Goal: Transaction & Acquisition: Book appointment/travel/reservation

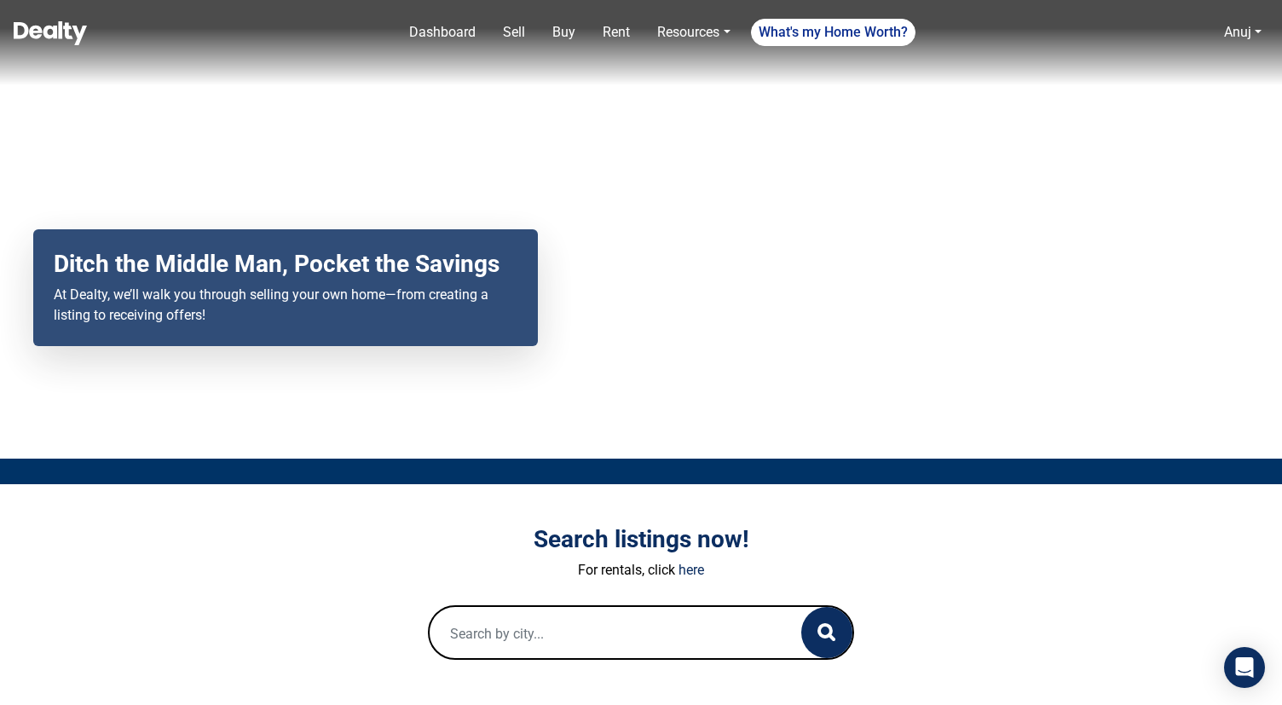
click at [38, 31] on img at bounding box center [50, 33] width 73 height 24
click at [438, 37] on link "Dashboard" at bounding box center [442, 32] width 80 height 34
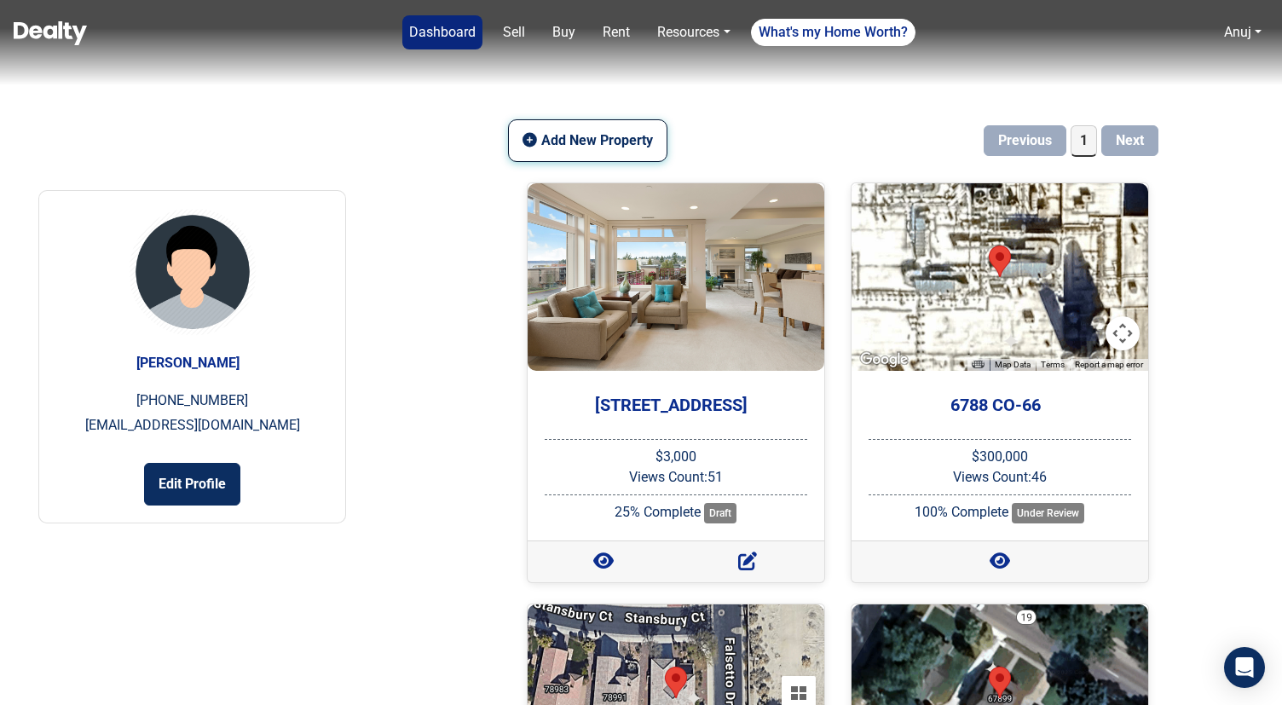
click at [548, 141] on button "Add New Property" at bounding box center [587, 140] width 158 height 43
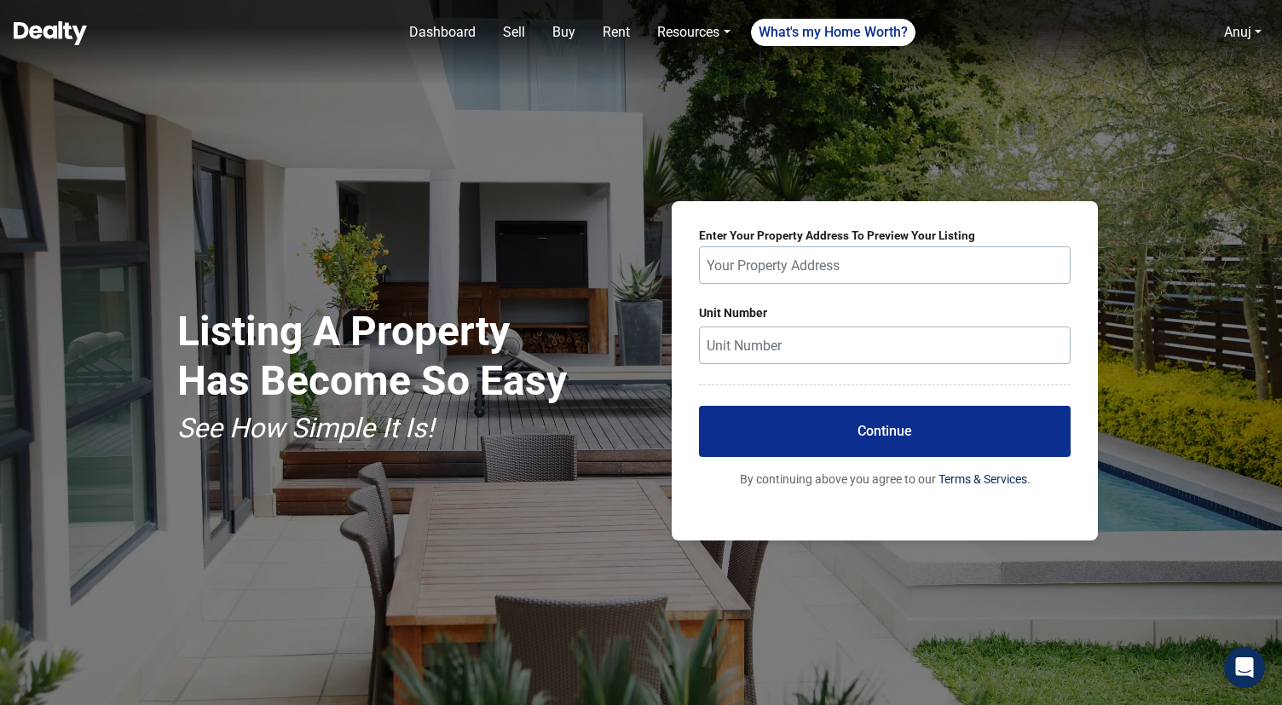
click at [52, 32] on img at bounding box center [50, 33] width 73 height 24
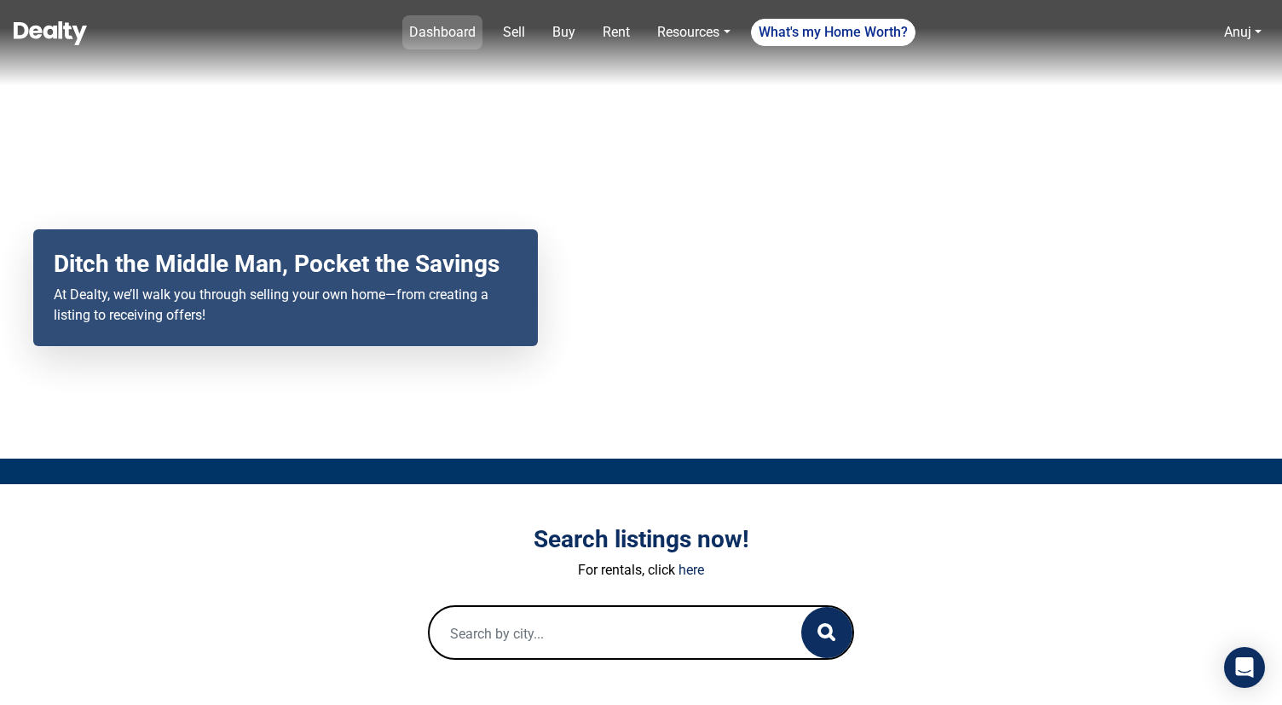
click at [453, 36] on link "Dashboard" at bounding box center [442, 32] width 80 height 34
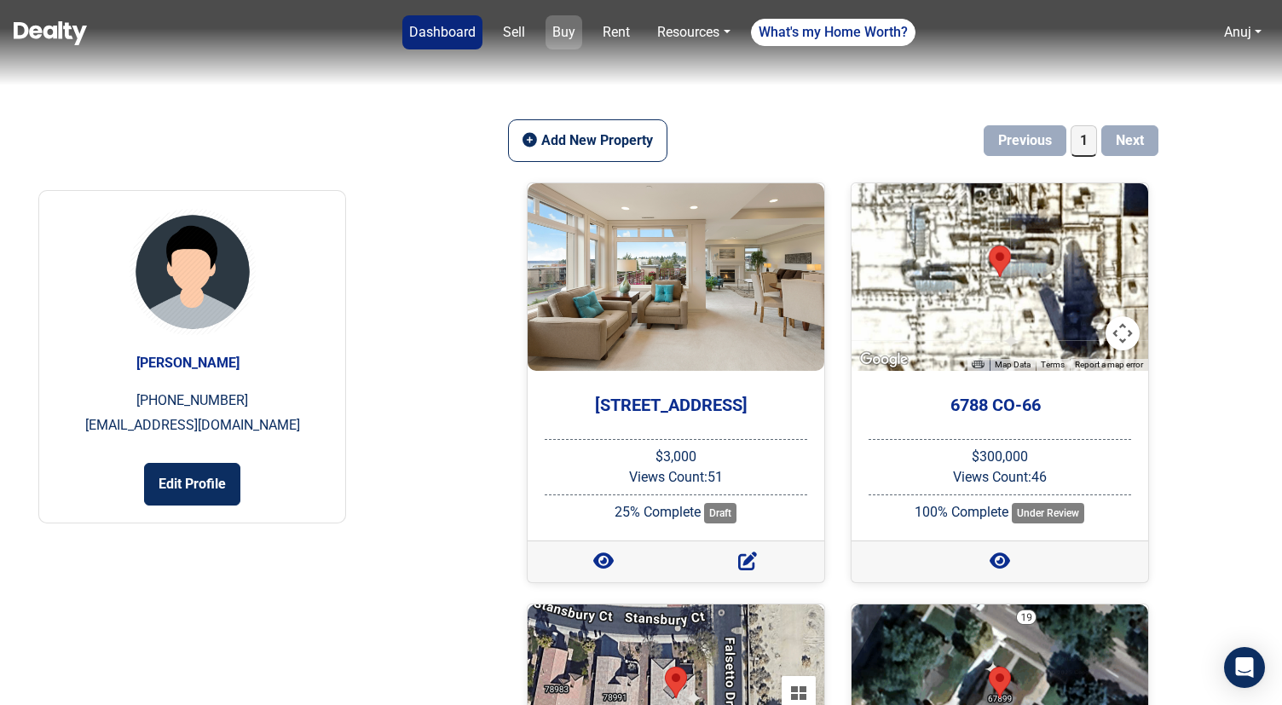
click at [561, 39] on link "Buy" at bounding box center [563, 32] width 37 height 34
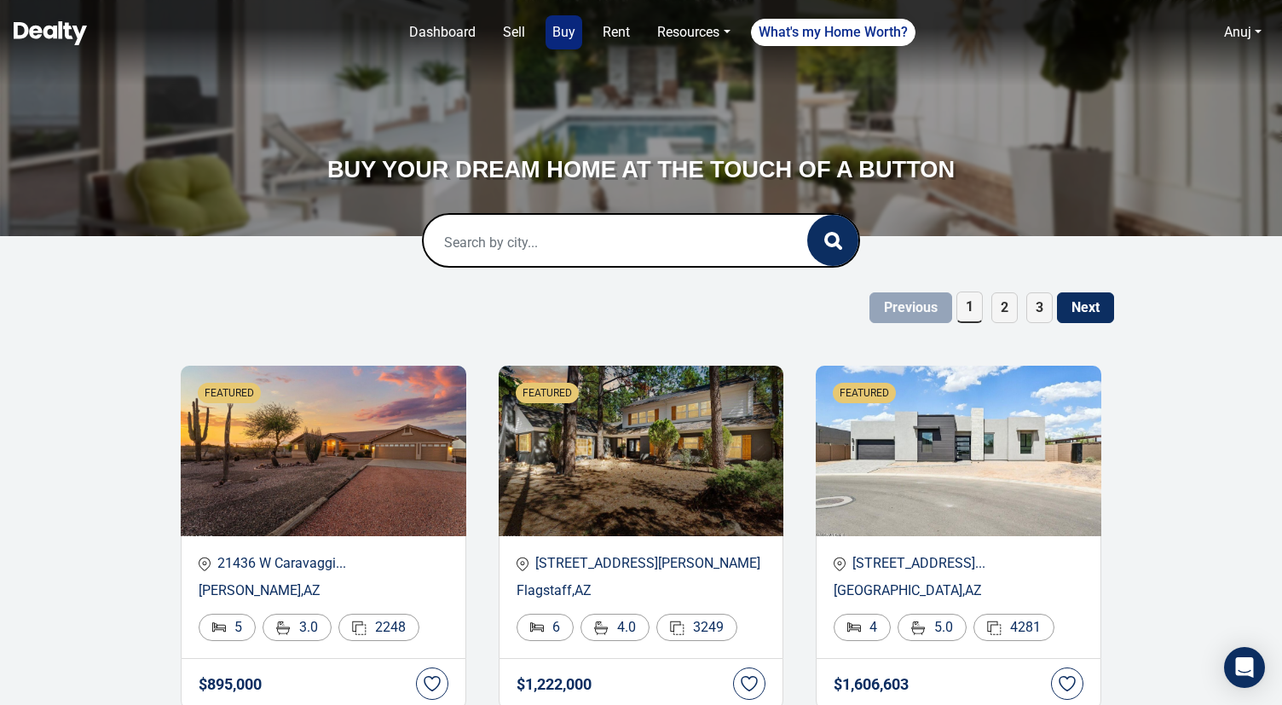
click at [574, 237] on input "text" at bounding box center [597, 242] width 349 height 55
click at [555, 290] on div "Scottsdale, AZ, USA" at bounding box center [641, 309] width 408 height 55
type input "Scottsdale, AZ, USA"
click at [827, 237] on circle "button" at bounding box center [832, 239] width 12 height 12
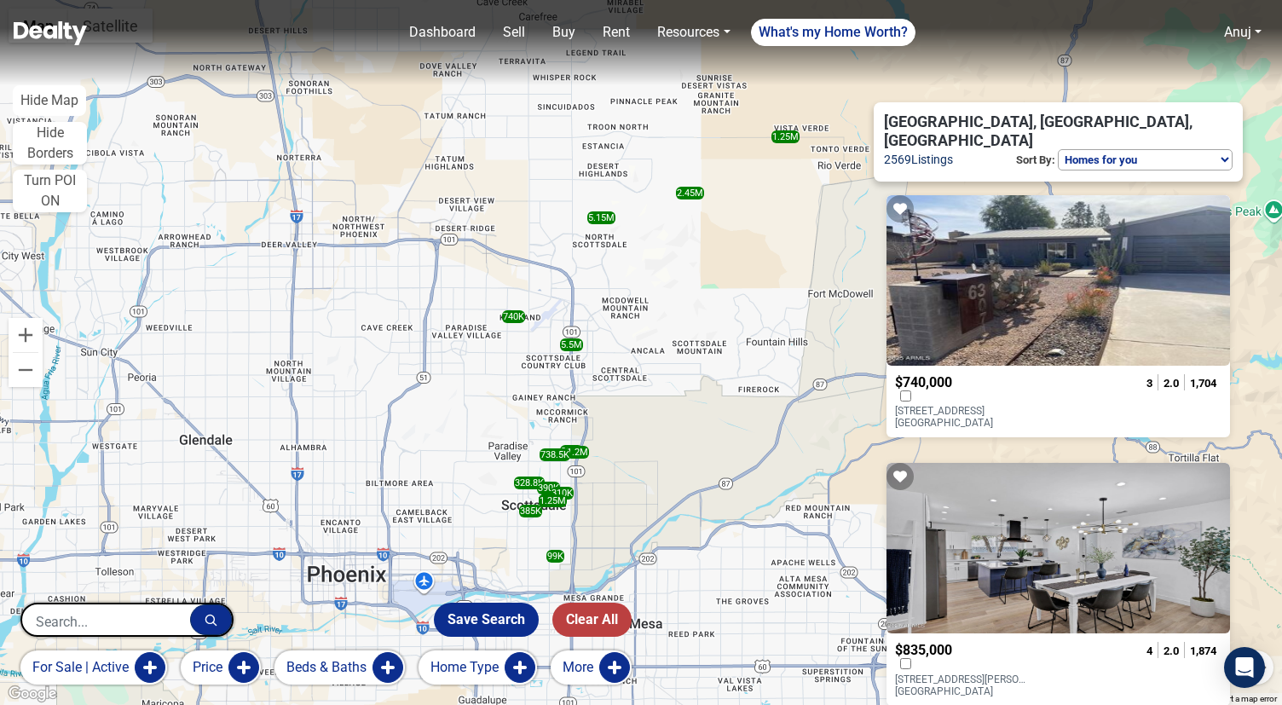
click at [612, 674] on button "More" at bounding box center [590, 667] width 81 height 34
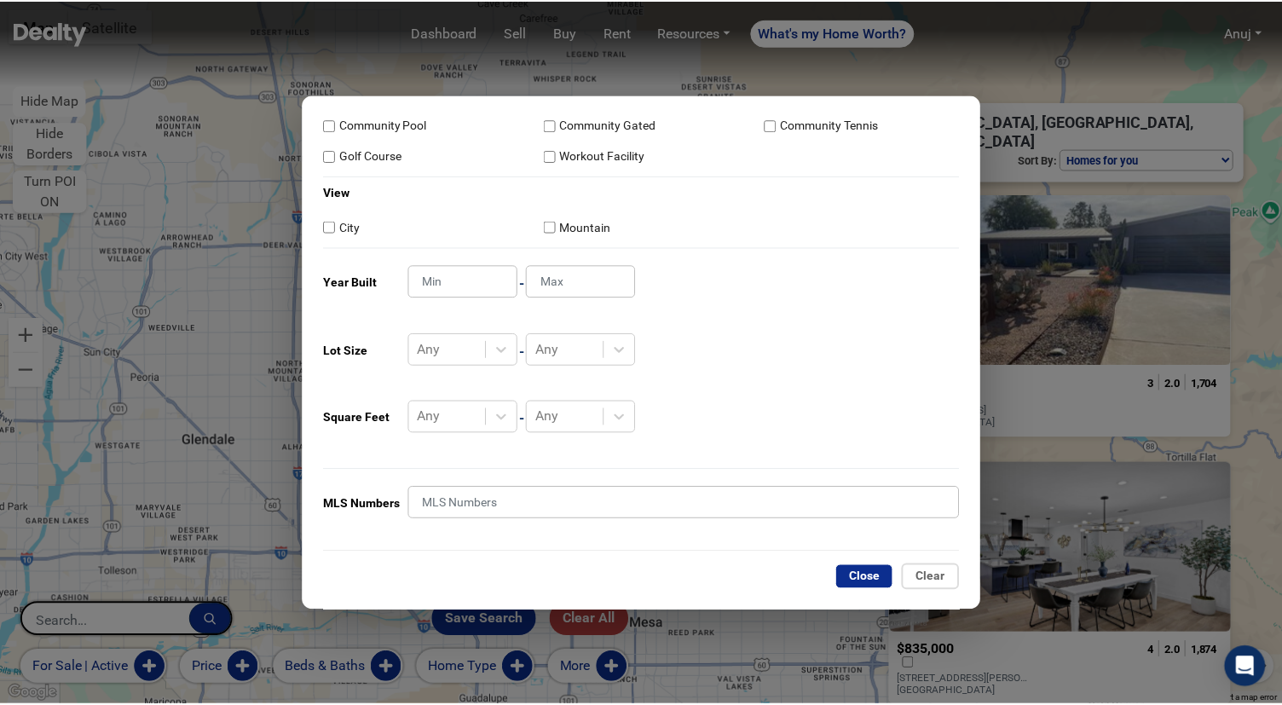
scroll to position [334, 0]
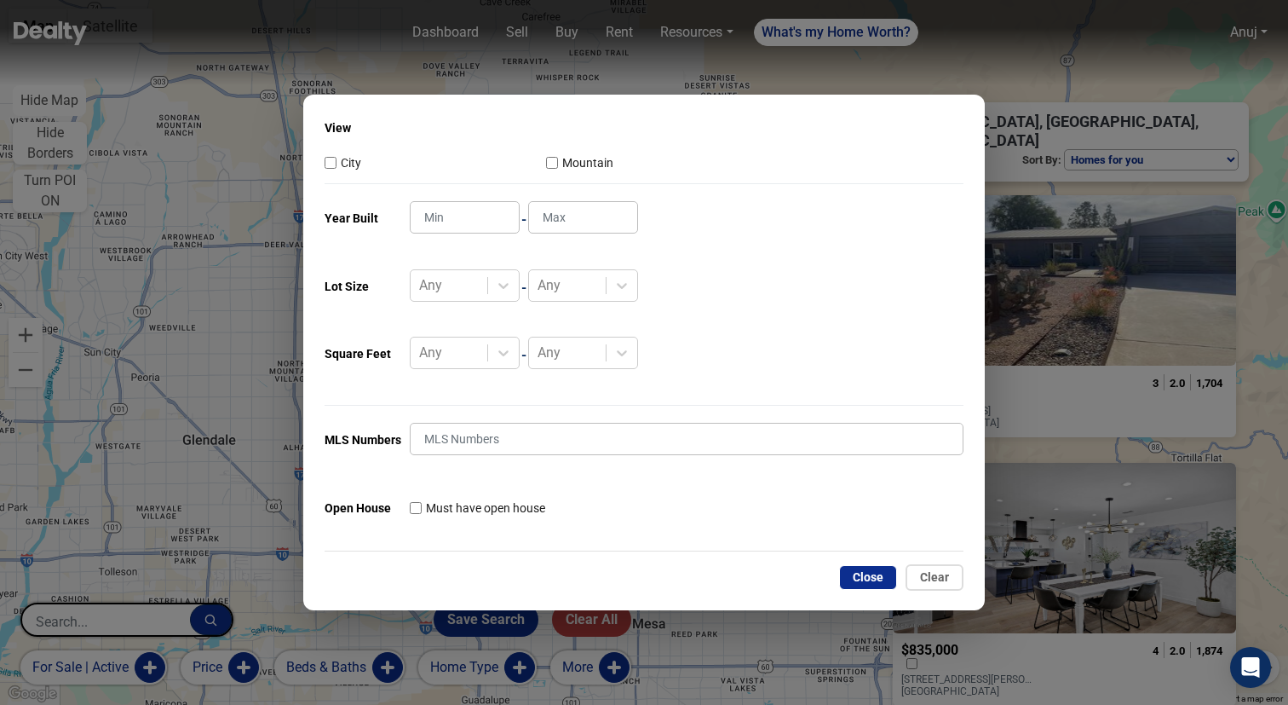
click at [416, 506] on input "Must have open house" at bounding box center [416, 508] width 12 height 12
checkbox input "true"
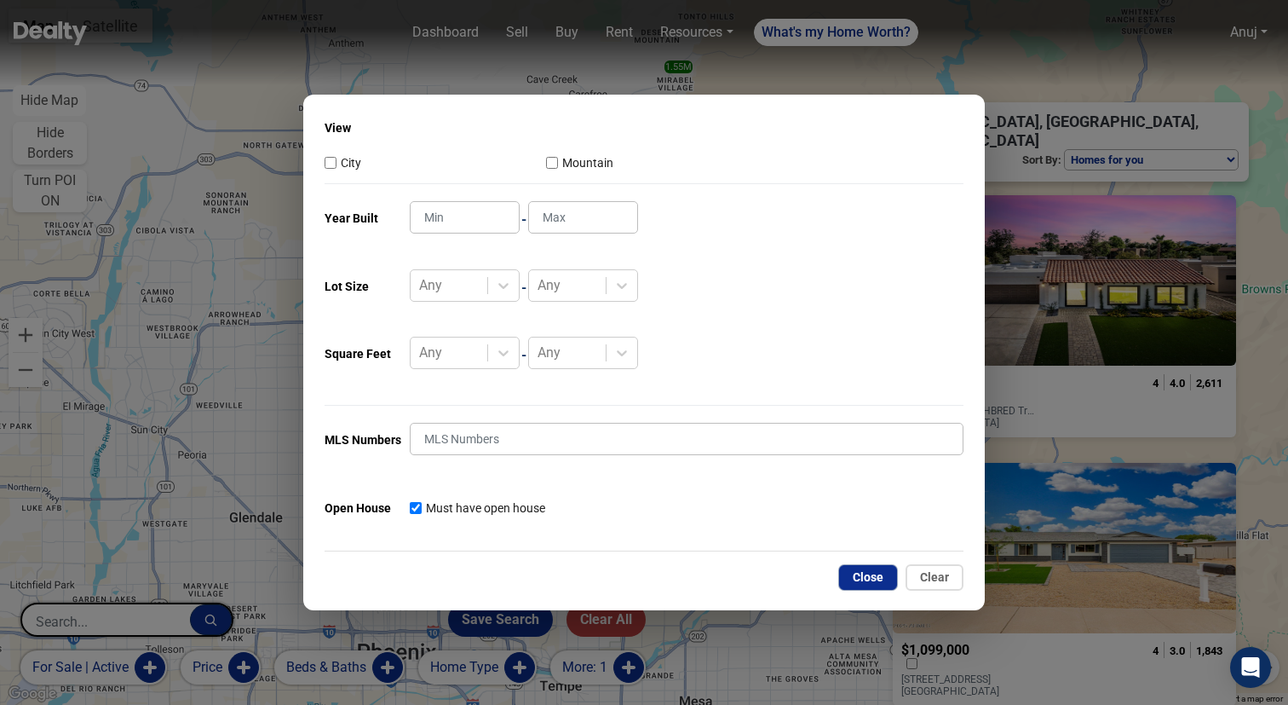
click at [870, 578] on button "Close" at bounding box center [868, 577] width 58 height 25
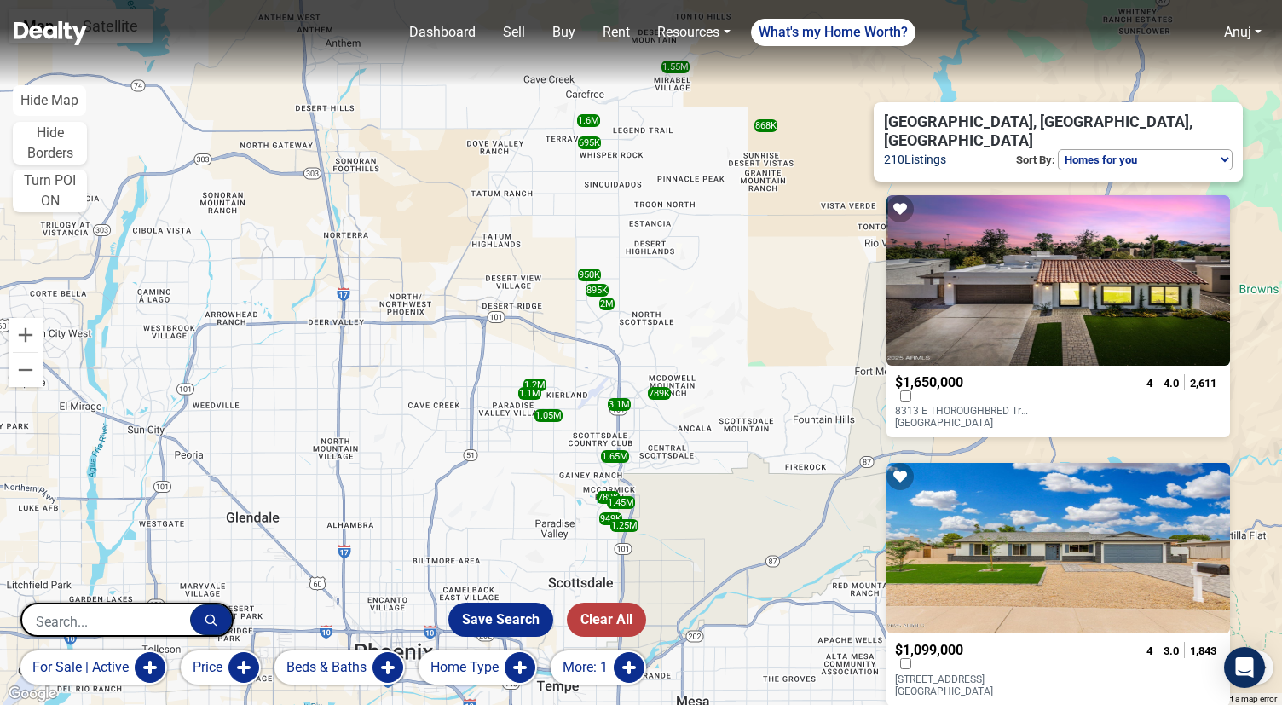
click at [1013, 390] on div at bounding box center [968, 397] width 147 height 15
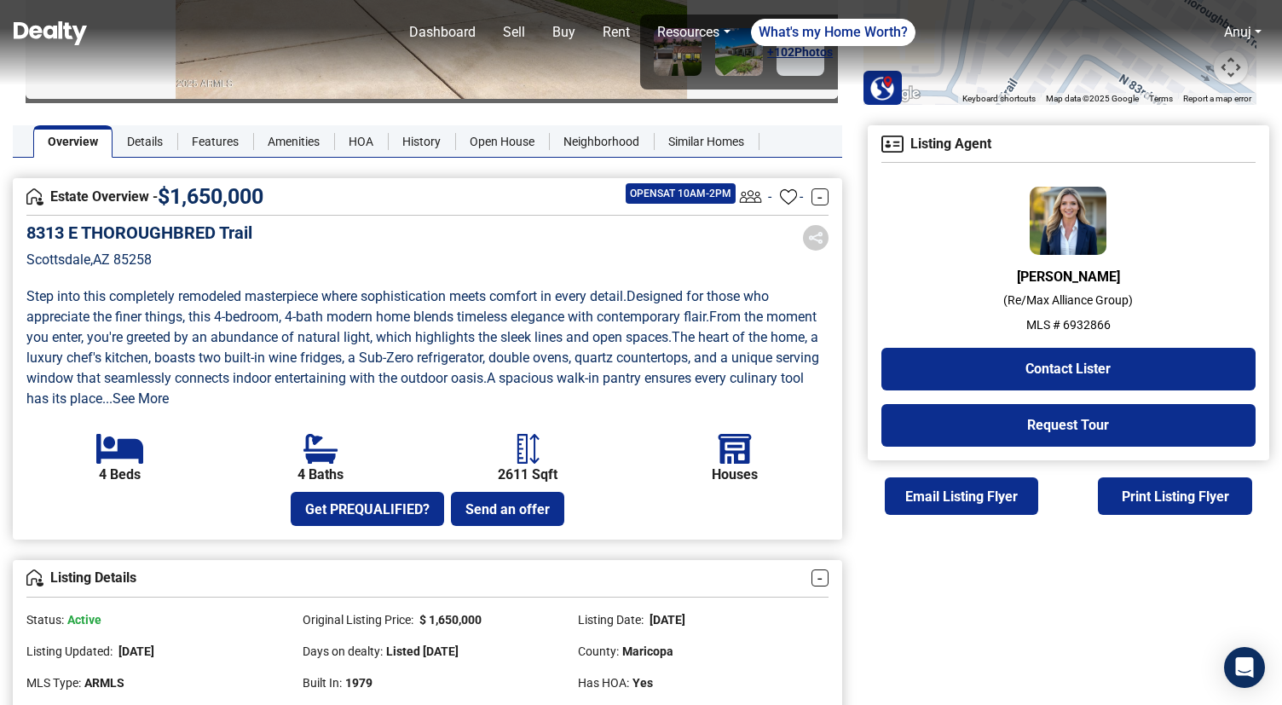
scroll to position [326, 0]
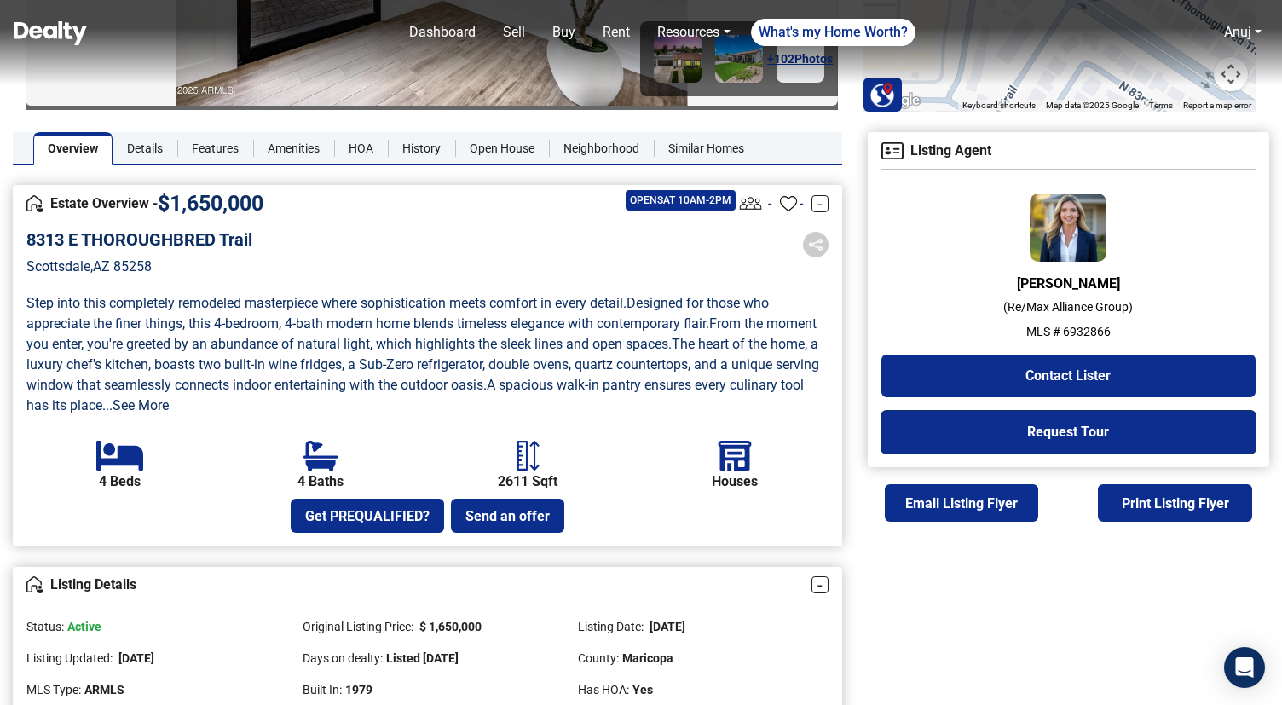
click at [1070, 428] on button "Request Tour" at bounding box center [1068, 432] width 374 height 43
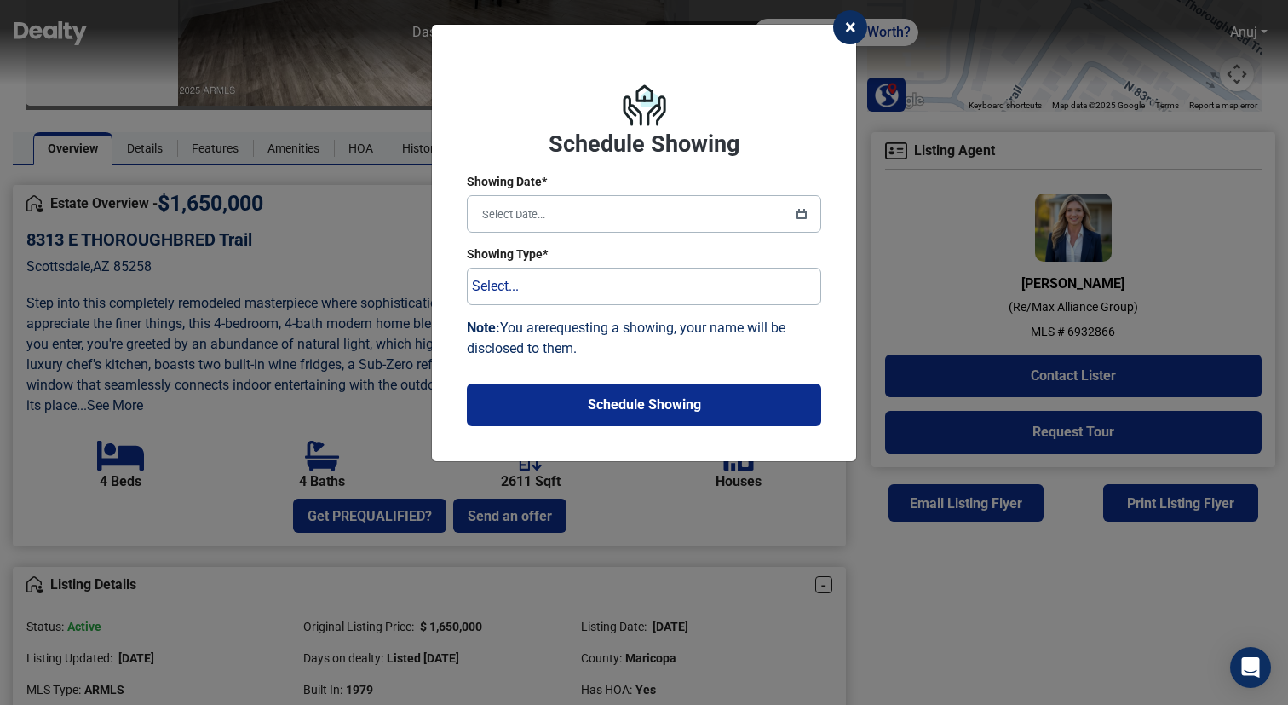
click at [849, 23] on span "×" at bounding box center [850, 27] width 11 height 24
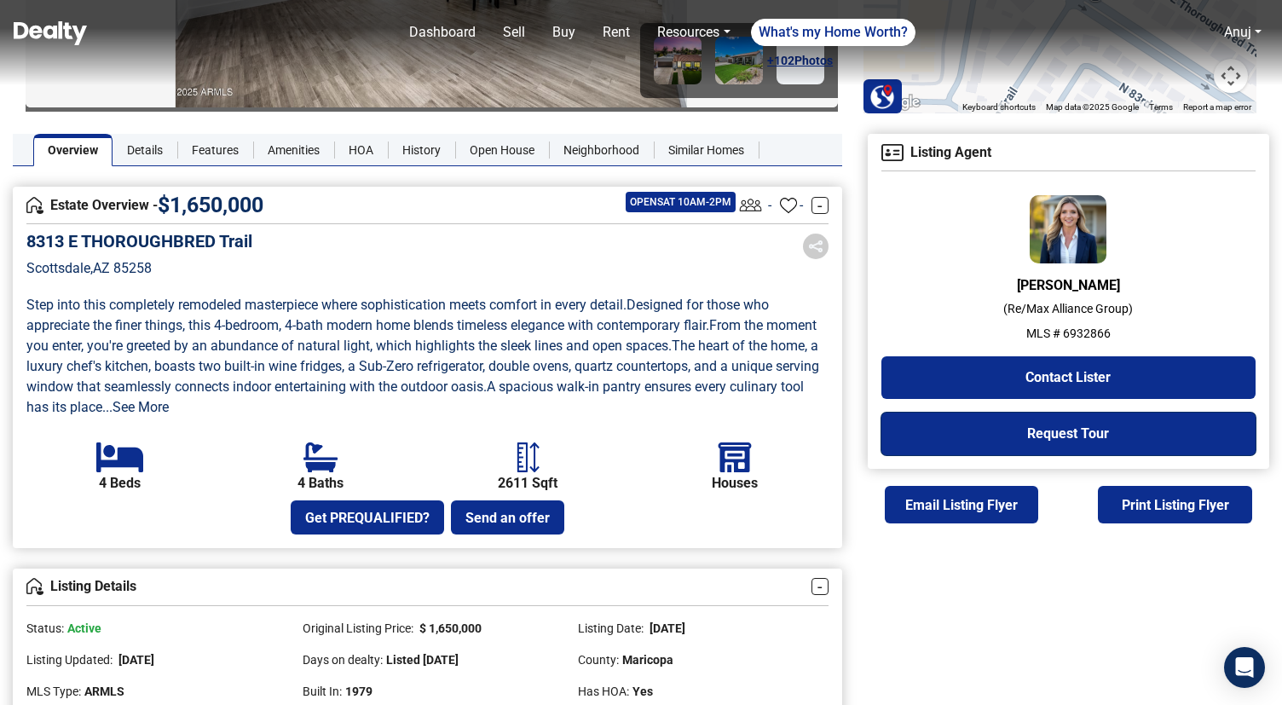
scroll to position [327, 0]
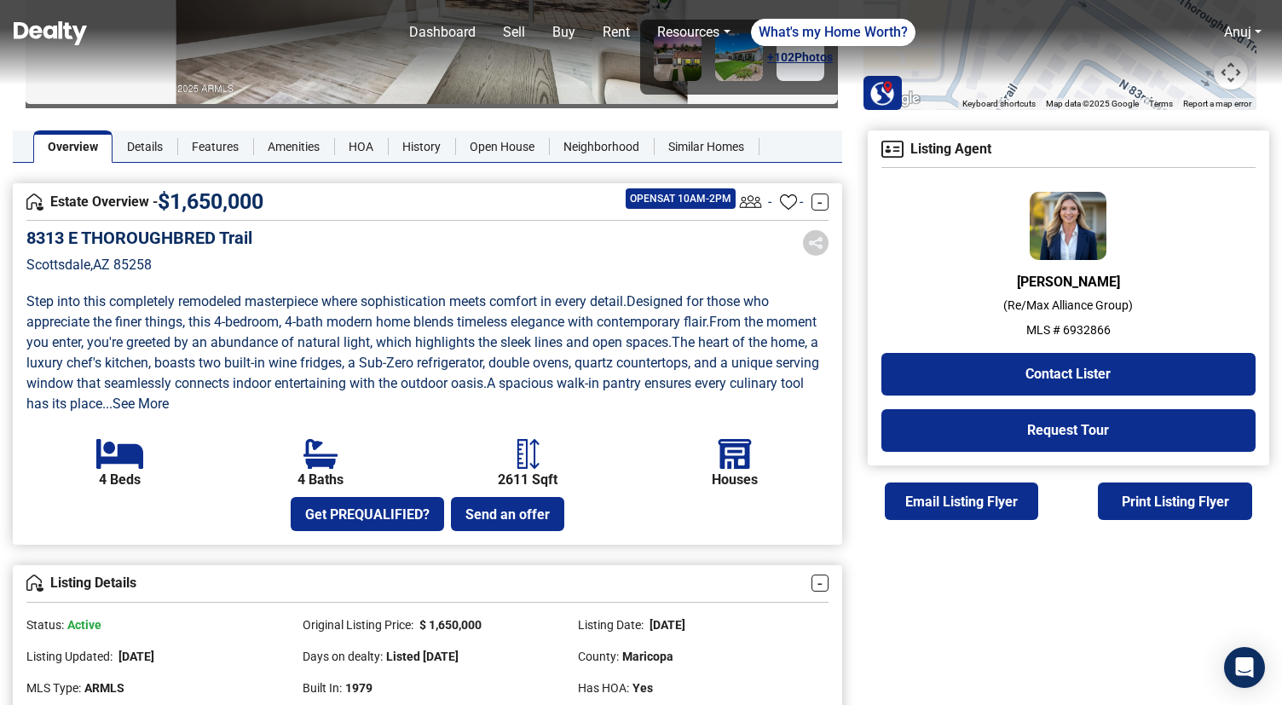
click at [1084, 331] on p "MLS # 6932866" at bounding box center [1068, 330] width 374 height 18
click at [1080, 336] on p "MLS # 6932866" at bounding box center [1068, 330] width 374 height 18
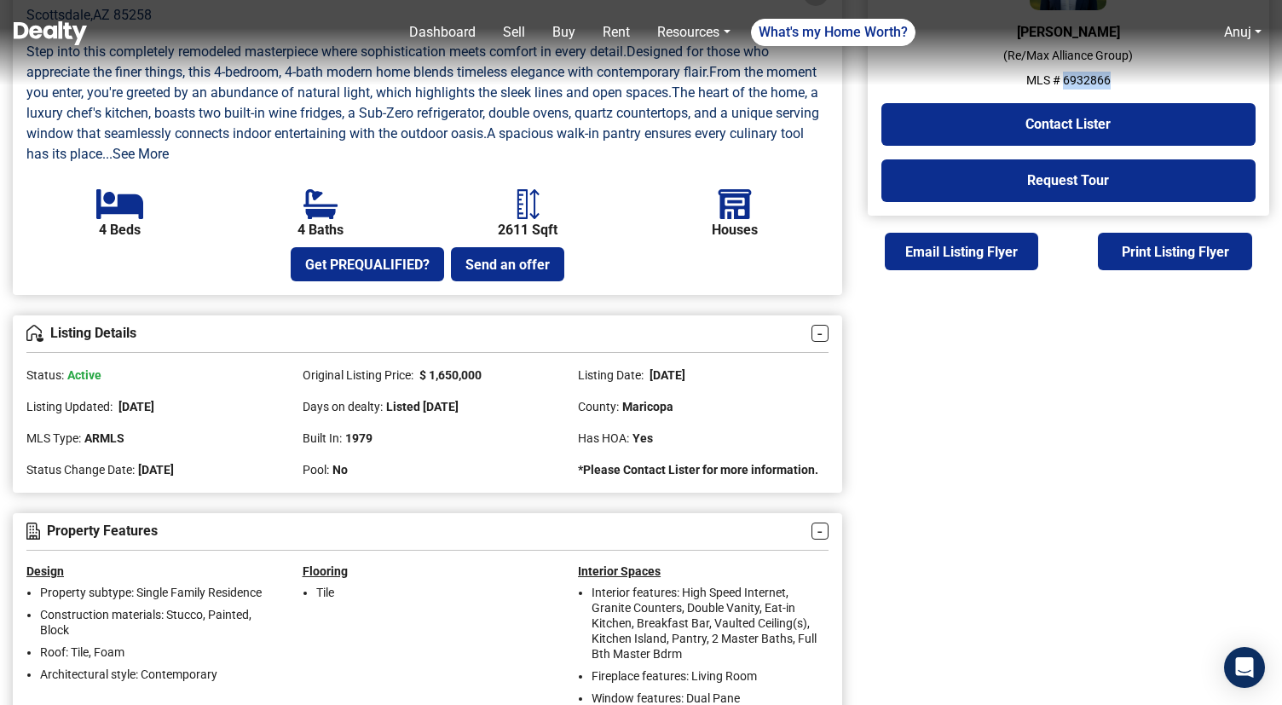
scroll to position [655, 0]
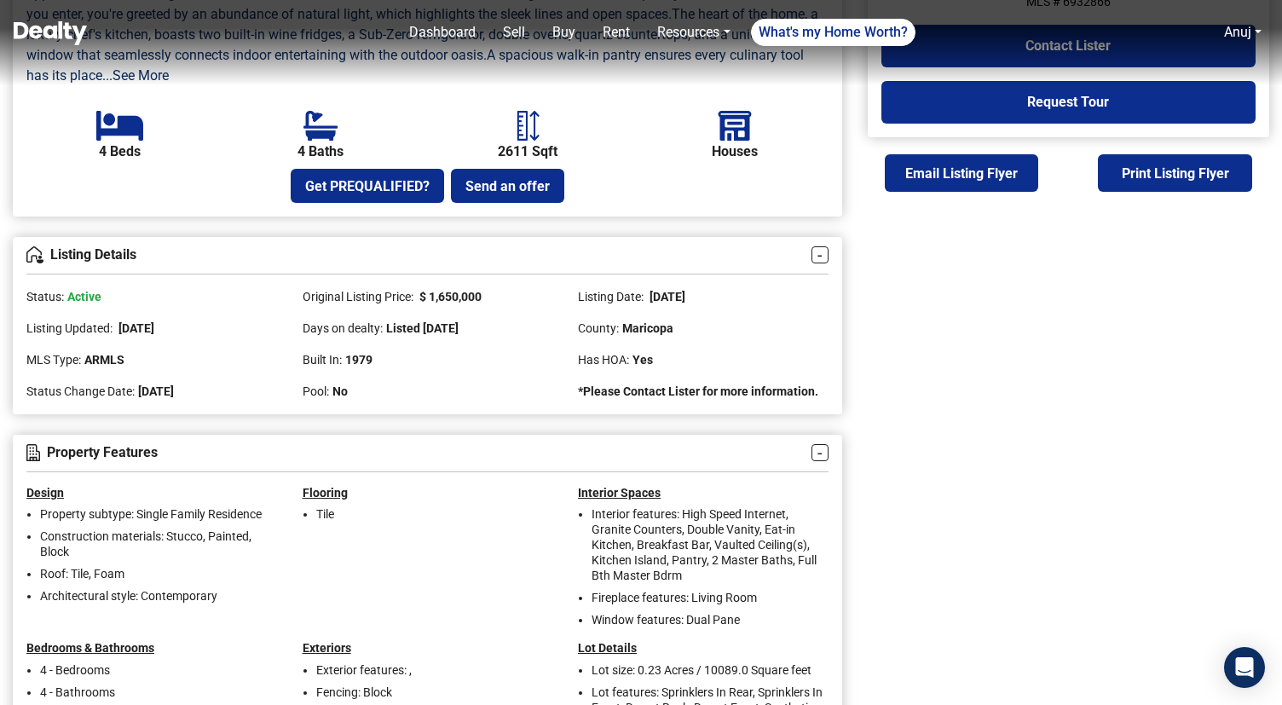
click at [103, 359] on span "ARMLS" at bounding box center [104, 360] width 40 height 18
click at [105, 364] on span "ARMLS" at bounding box center [104, 360] width 40 height 18
